Goal: Check status

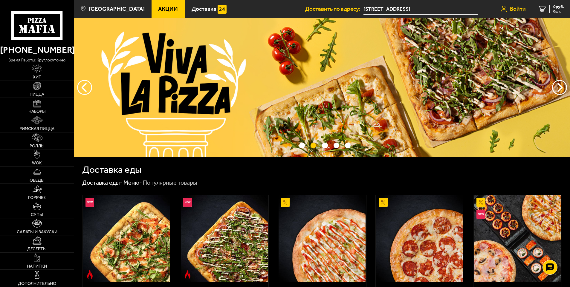
click at [520, 10] on span "Войти" at bounding box center [518, 9] width 16 height 6
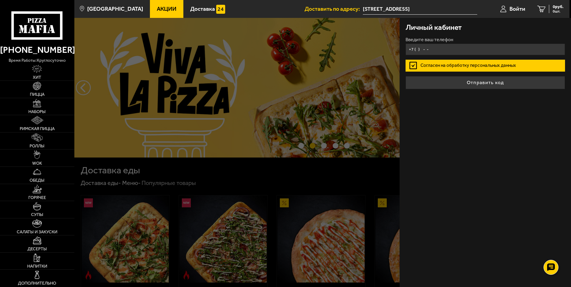
click at [422, 48] on input "+7 ( ) - -" at bounding box center [486, 50] width 160 height 12
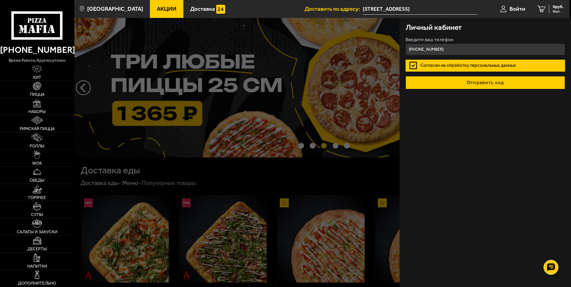
type input "+7 (921) 806-64-69"
click at [476, 82] on button "Отправить код" at bounding box center [486, 82] width 160 height 13
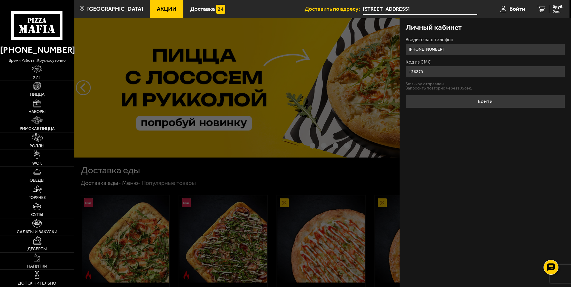
type input "136279"
click at [406, 95] on button "Войти" at bounding box center [486, 101] width 160 height 13
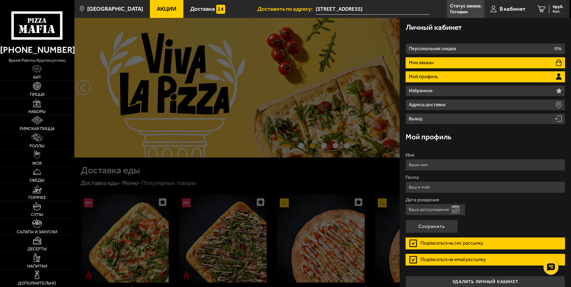
click at [442, 66] on li "Мои заказы" at bounding box center [486, 62] width 160 height 11
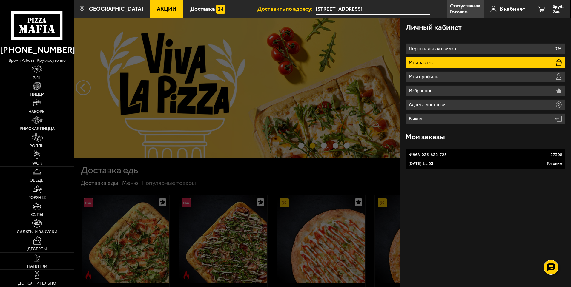
click at [439, 159] on link "№ 868-026-822-723 2730 ₽ 29 сентября 2025 г. 11:03 Готовим" at bounding box center [486, 159] width 160 height 20
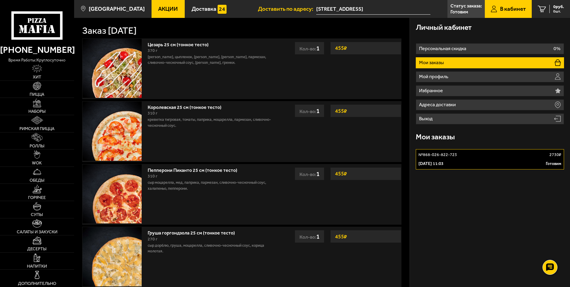
click at [497, 161] on div "29 сентября 2025 г. 11:03 Готовим" at bounding box center [489, 164] width 143 height 6
click at [496, 161] on div "29 сентября 2025 г. 11:03 Готовим" at bounding box center [489, 164] width 143 height 6
click at [548, 157] on div "№ 868-026-822-723 2730 ₽" at bounding box center [489, 155] width 143 height 6
click at [459, 11] on p "Готовим" at bounding box center [459, 12] width 18 height 5
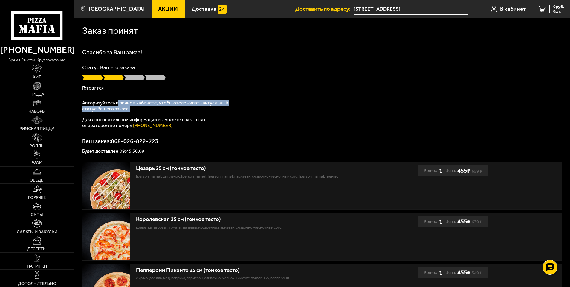
drag, startPoint x: 117, startPoint y: 105, endPoint x: 209, endPoint y: 108, distance: 92.1
click at [209, 108] on p "Авторизуйтесь в личном кабинете, чтобы отслеживать актуальный статус Вашего зак…" at bounding box center [156, 106] width 149 height 12
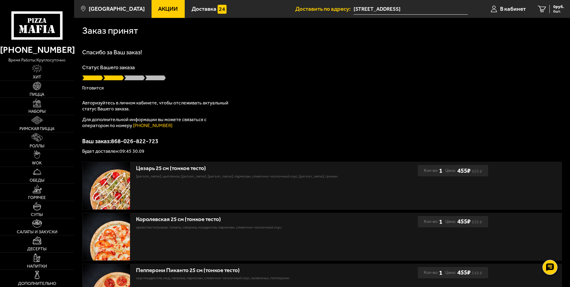
click at [117, 121] on p "Для дополнительной информации вы можете связаться с оператором по номеру (812) …" at bounding box center [156, 123] width 149 height 12
drag, startPoint x: 96, startPoint y: 140, endPoint x: 161, endPoint y: 142, distance: 64.5
click at [161, 142] on p "Ваш заказ: 868-026-822-723" at bounding box center [321, 141] width 479 height 6
drag, startPoint x: 161, startPoint y: 142, endPoint x: 131, endPoint y: 151, distance: 31.4
click at [131, 151] on p "Будет доставлен: 09:45 30.09" at bounding box center [321, 151] width 479 height 5
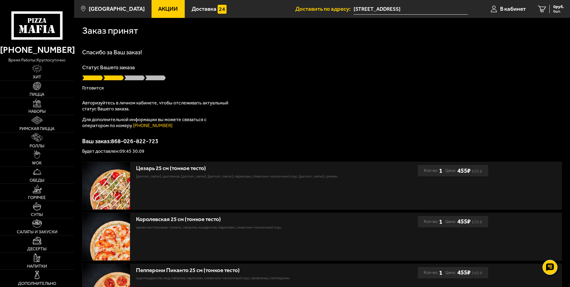
click at [133, 78] on span at bounding box center [134, 78] width 21 height 6
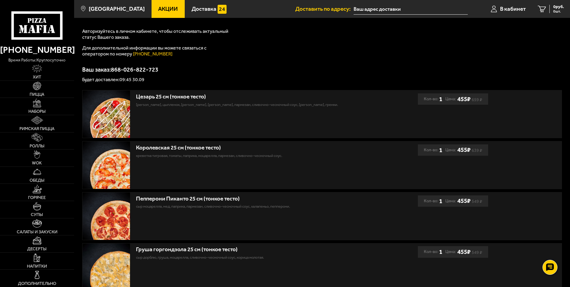
scroll to position [62, 0]
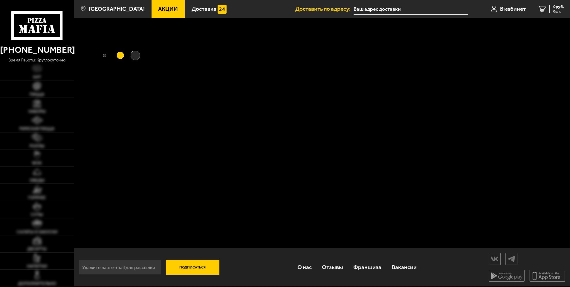
type input "[STREET_ADDRESS]"
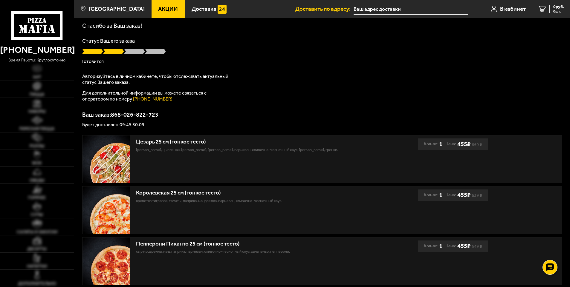
type input "[STREET_ADDRESS]"
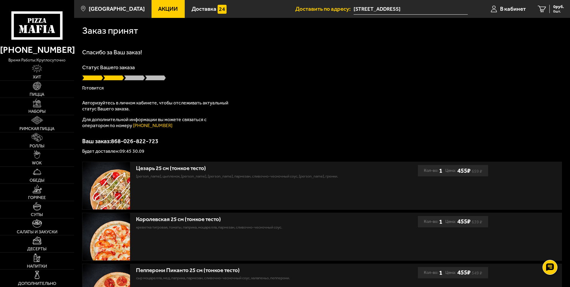
click at [123, 144] on p "Ваш заказ: 868-026-822-723" at bounding box center [321, 141] width 479 height 6
click at [509, 8] on span "В кабинет" at bounding box center [513, 9] width 26 height 6
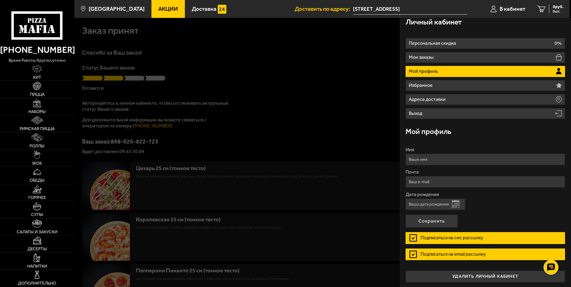
scroll to position [7, 0]
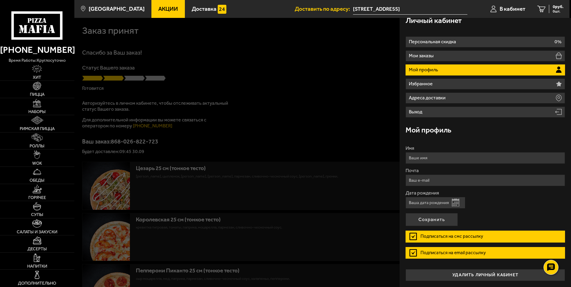
click at [455, 201] on button "Открыть календарь" at bounding box center [455, 203] width 7 height 8
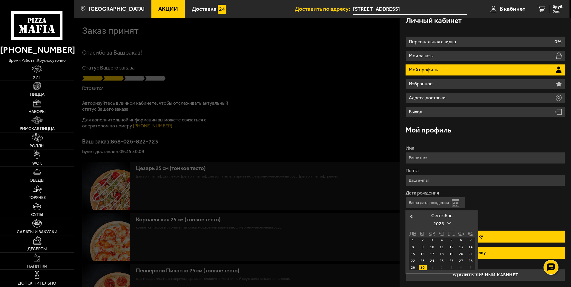
click at [422, 267] on div "30" at bounding box center [423, 267] width 8 height 5
type input "30.09.2025"
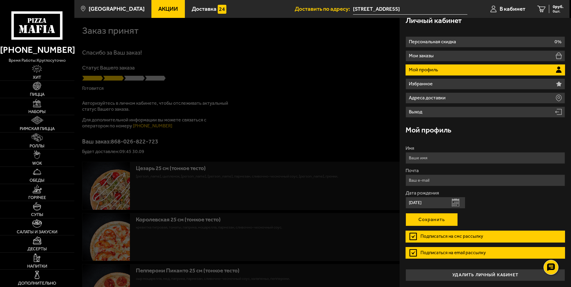
click at [442, 218] on button "Сохранить" at bounding box center [432, 219] width 52 height 13
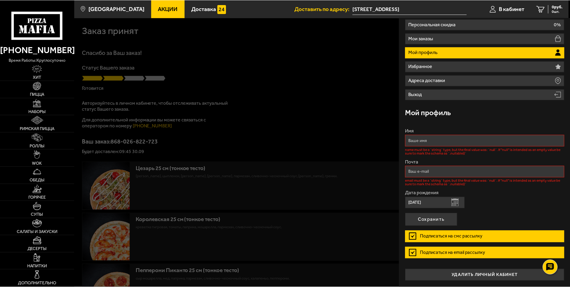
scroll to position [0, 0]
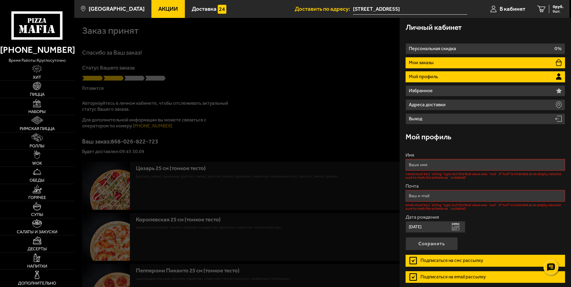
click at [424, 61] on p "Мои заказы" at bounding box center [422, 62] width 26 height 5
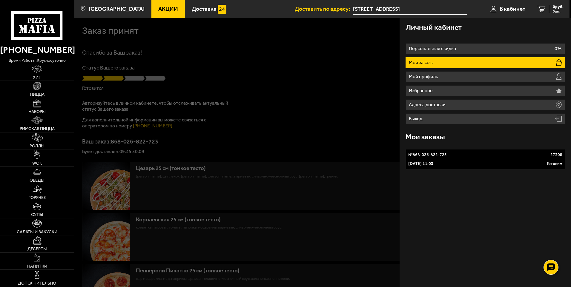
click at [201, 70] on div at bounding box center [359, 161] width 571 height 287
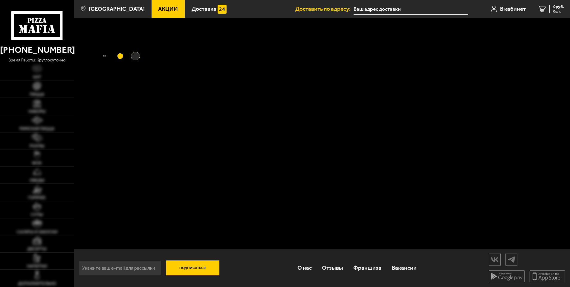
type input "[STREET_ADDRESS]"
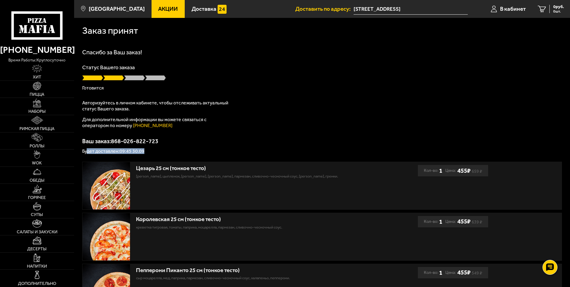
drag, startPoint x: 88, startPoint y: 153, endPoint x: 147, endPoint y: 154, distance: 59.2
click at [147, 154] on p "Будет доставлен: 09:45 30.09" at bounding box center [321, 151] width 479 height 5
drag, startPoint x: 147, startPoint y: 154, endPoint x: 128, endPoint y: 151, distance: 18.5
click at [128, 151] on p "Будет доставлен: 09:45 30.09" at bounding box center [321, 151] width 479 height 5
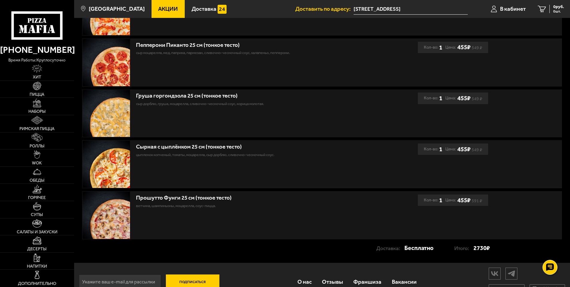
scroll to position [241, 0]
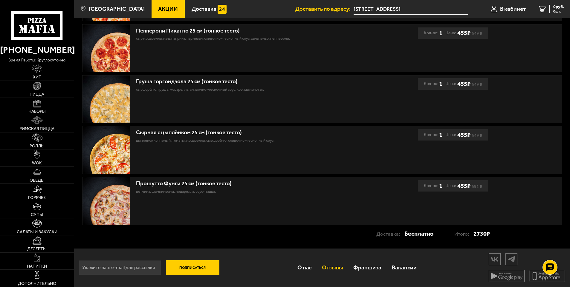
click at [327, 266] on link "Отзывы" at bounding box center [332, 267] width 31 height 19
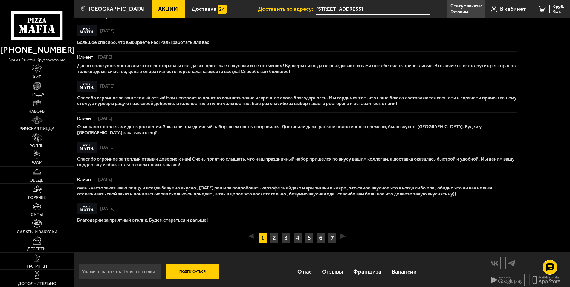
scroll to position [358, 0]
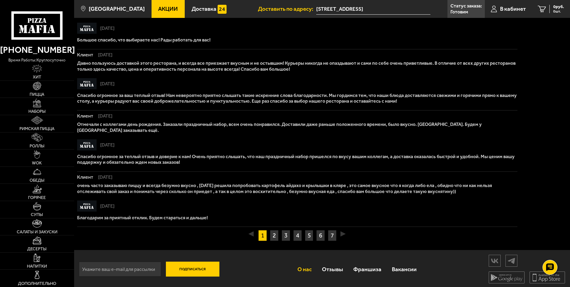
click at [303, 268] on link "О нас" at bounding box center [304, 269] width 24 height 19
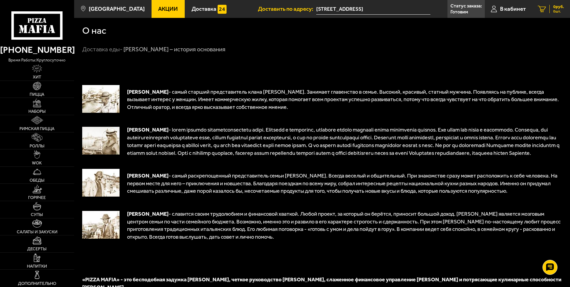
click at [554, 10] on span "0 шт." at bounding box center [558, 12] width 11 height 4
click at [96, 34] on h1 "О нас" at bounding box center [94, 31] width 24 height 10
click at [96, 30] on h1 "О нас" at bounding box center [94, 31] width 24 height 10
click at [502, 11] on span "В кабинет" at bounding box center [513, 9] width 26 height 6
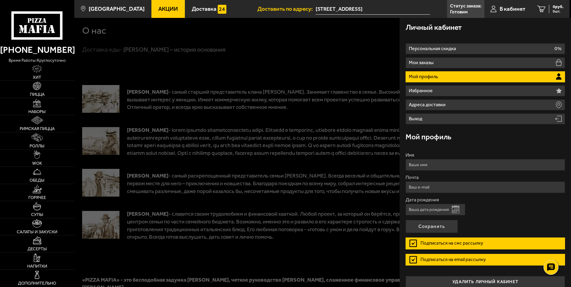
click at [240, 206] on div at bounding box center [359, 161] width 571 height 287
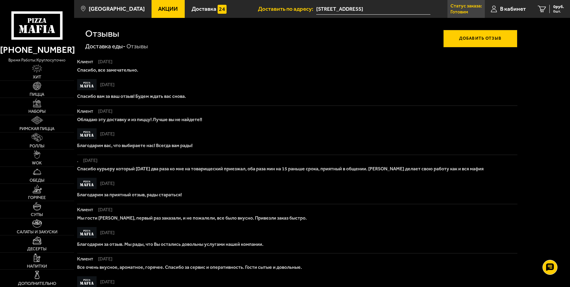
click at [464, 8] on p "Статус заказа:" at bounding box center [465, 6] width 31 height 5
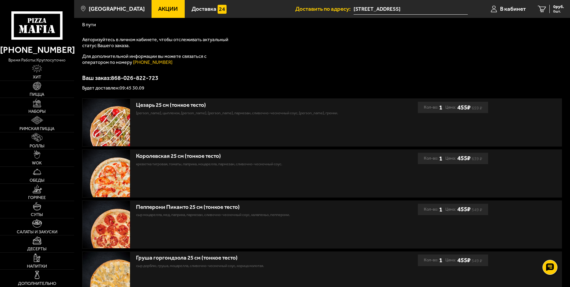
scroll to position [62, 0]
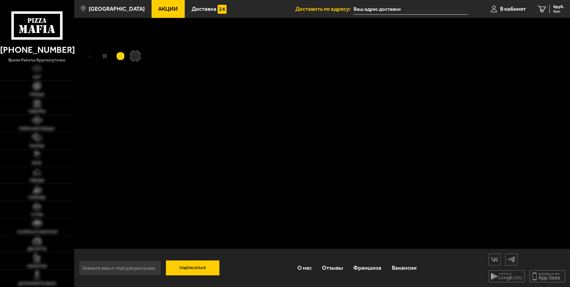
scroll to position [1, 0]
type input "[STREET_ADDRESS]"
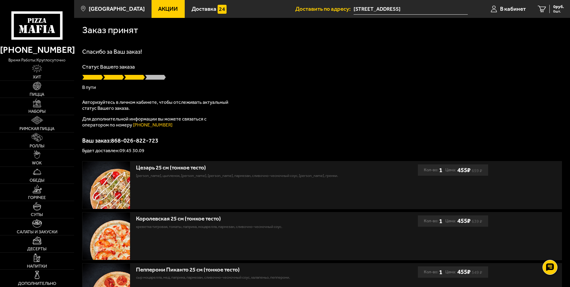
click at [266, 99] on div "Спасибо за Ваш заказ! Статус Вашего заказа В пути Авторизуйтесь в личном кабине…" at bounding box center [321, 101] width 479 height 105
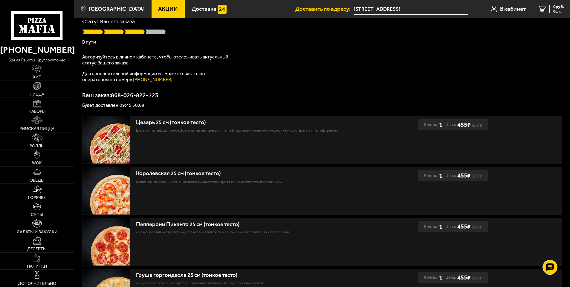
scroll to position [0, 0]
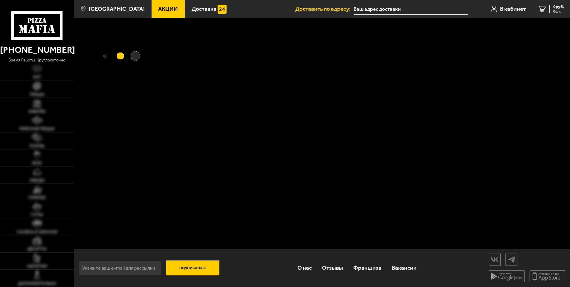
type input "[STREET_ADDRESS]"
